Goal: Task Accomplishment & Management: Complete application form

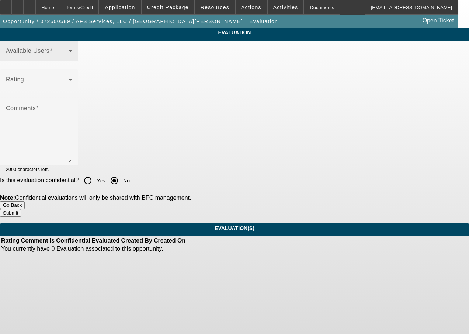
click at [65, 61] on div "Available Users" at bounding box center [39, 51] width 66 height 21
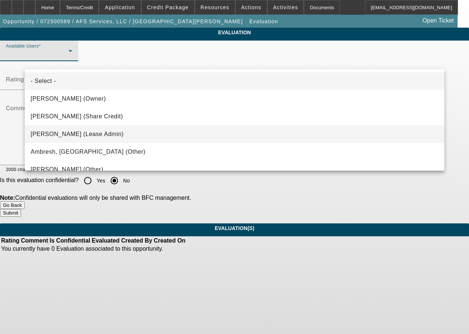
click at [70, 131] on span "[PERSON_NAME] (Lease Admin)" at bounding box center [77, 134] width 93 height 9
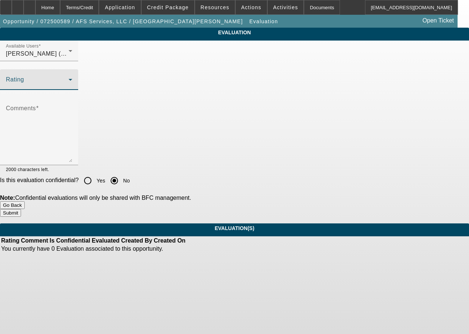
click at [69, 87] on span at bounding box center [37, 82] width 63 height 9
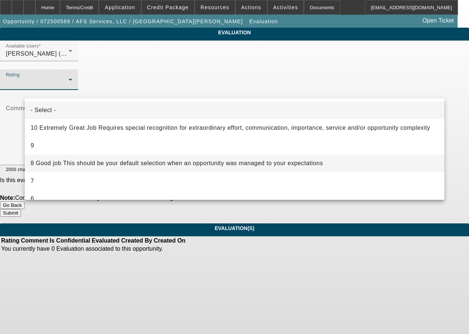
click at [60, 160] on span "8 Good job This should be your default selection when an opportunity was manage…" at bounding box center [177, 163] width 292 height 9
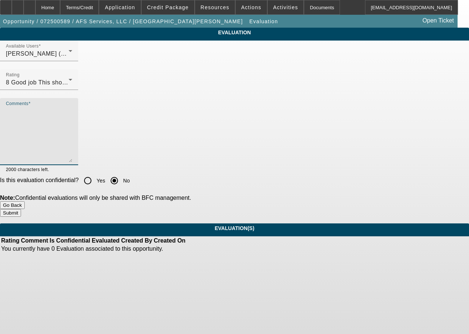
click at [66, 152] on textarea "Comments" at bounding box center [39, 134] width 66 height 55
type textarea "good work"
click at [21, 212] on button "Submit" at bounding box center [10, 213] width 21 height 8
